Goal: Navigation & Orientation: Find specific page/section

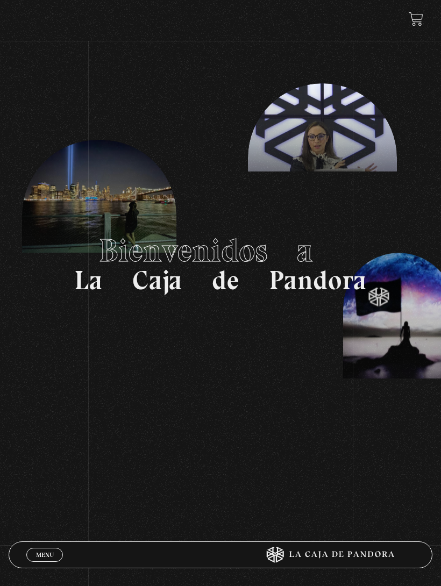
click at [45, 549] on link "Menu Cerrar" at bounding box center [44, 555] width 37 height 14
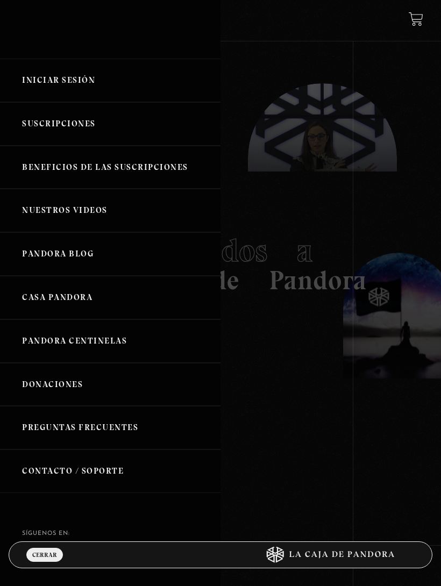
click at [67, 87] on link "Iniciar Sesión" at bounding box center [110, 81] width 221 height 44
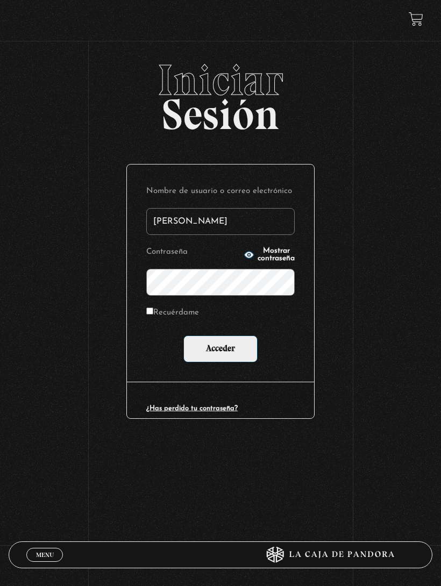
type input "[PERSON_NAME]"
click at [221, 350] on input "Acceder" at bounding box center [220, 349] width 74 height 27
click at [235, 351] on input "Acceder" at bounding box center [220, 349] width 74 height 27
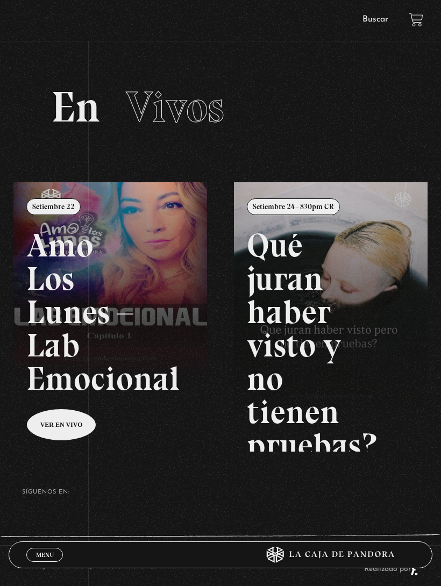
click at [39, 550] on link "Menu Cerrar" at bounding box center [44, 555] width 37 height 14
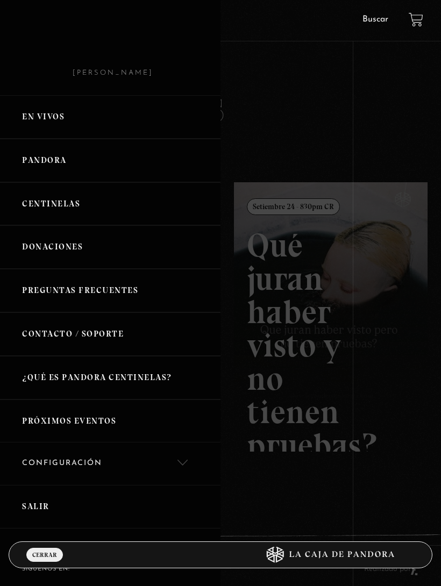
click at [134, 193] on link "Centinelas" at bounding box center [110, 204] width 221 height 44
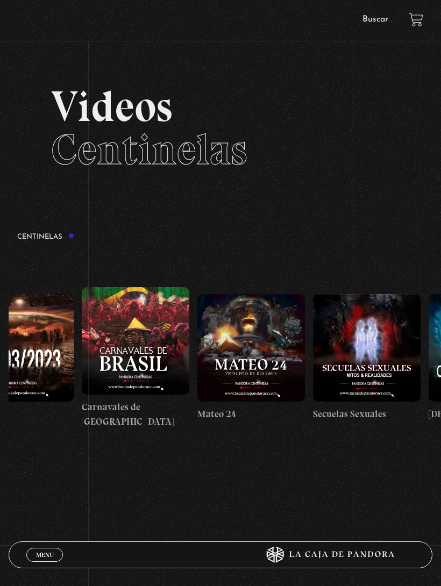
scroll to position [0, 5150]
